Goal: Navigation & Orientation: Find specific page/section

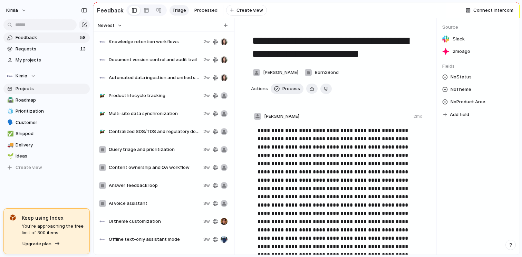
click at [39, 89] on span "Projects" at bounding box center [52, 88] width 72 height 7
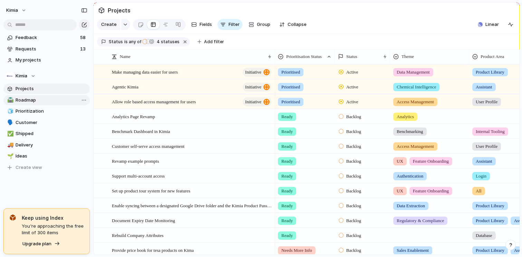
click at [48, 104] on link "🛣️ Roadmap" at bounding box center [46, 100] width 86 height 10
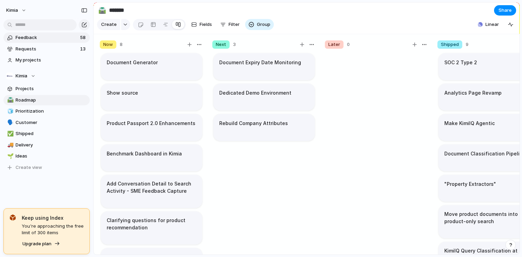
click at [65, 36] on span "Feedback" at bounding box center [47, 37] width 62 height 7
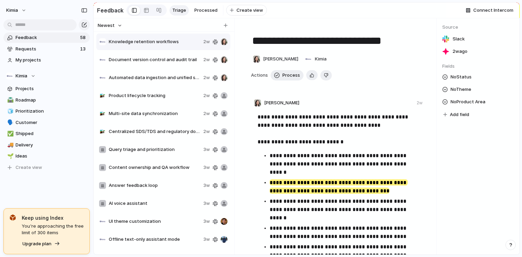
click at [283, 115] on p "**********" at bounding box center [337, 129] width 160 height 33
